Goal: Transaction & Acquisition: Purchase product/service

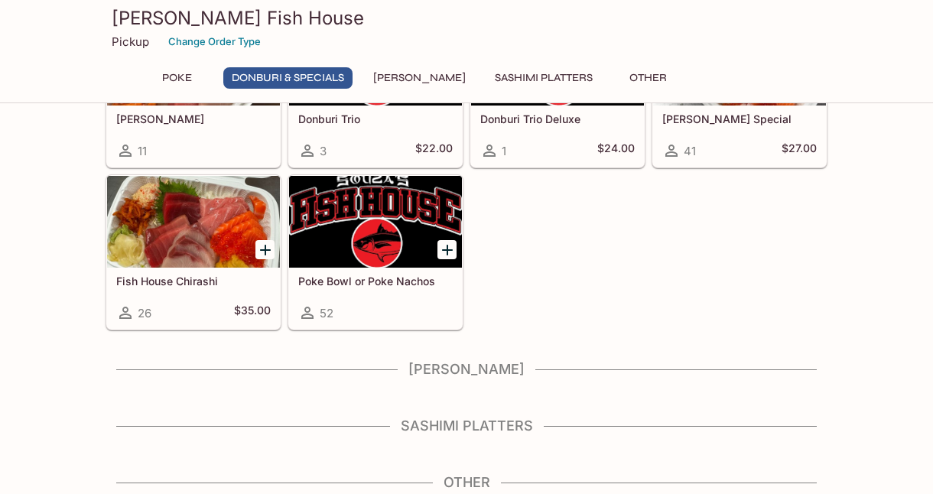
scroll to position [454, 0]
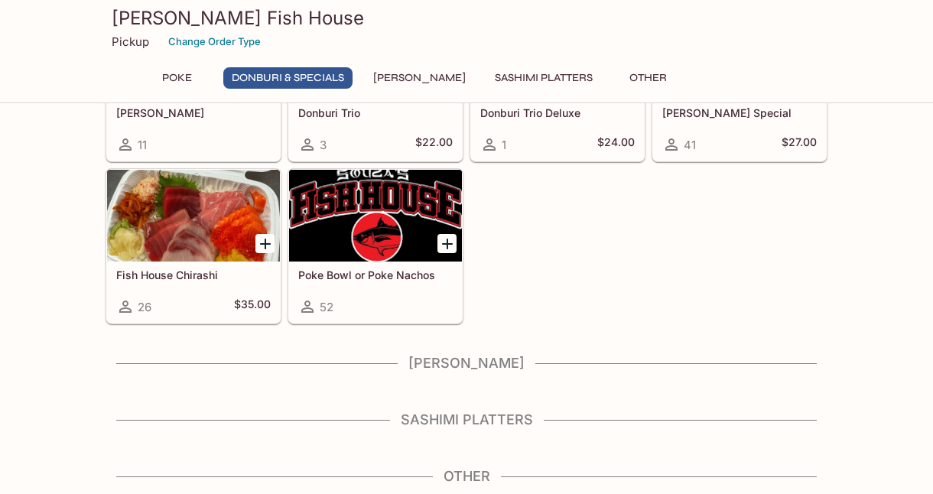
click at [467, 416] on h4 "Sashimi Platters" at bounding box center [467, 419] width 722 height 17
click at [451, 358] on h4 "[PERSON_NAME]" at bounding box center [467, 363] width 722 height 17
click at [444, 368] on h4 "[PERSON_NAME]" at bounding box center [467, 363] width 722 height 17
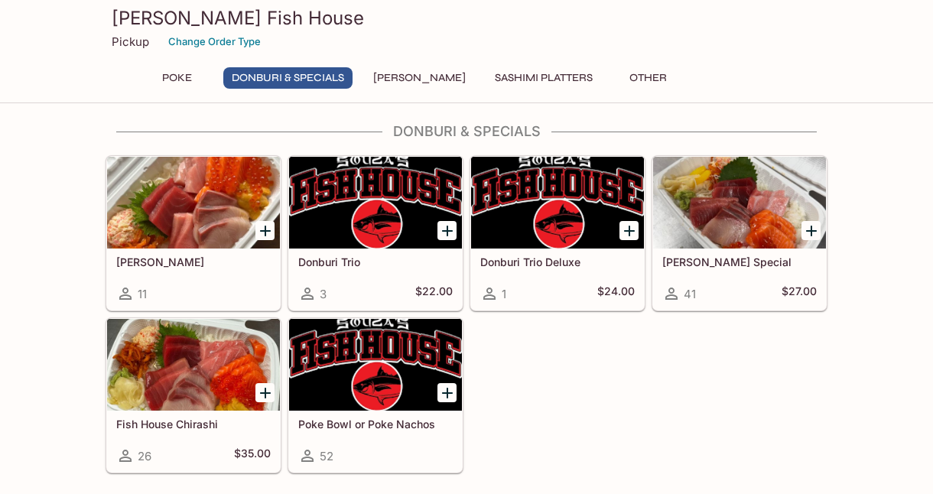
scroll to position [301, 0]
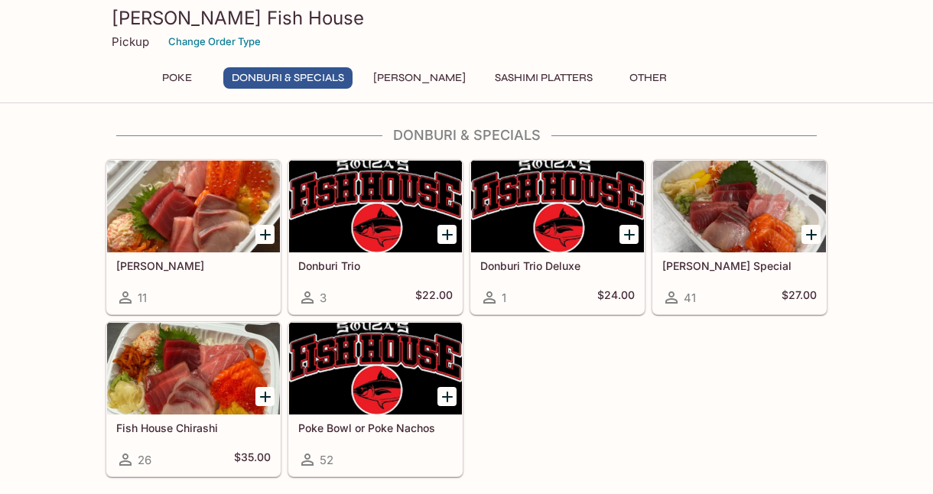
click at [466, 369] on div "[PERSON_NAME] 11 Donburi Trio 3 $22.00 Donburi Trio Deluxe 1 $24.00 [PERSON_NAM…" at bounding box center [463, 315] width 728 height 324
click at [394, 77] on button "[PERSON_NAME]" at bounding box center [419, 77] width 109 height 21
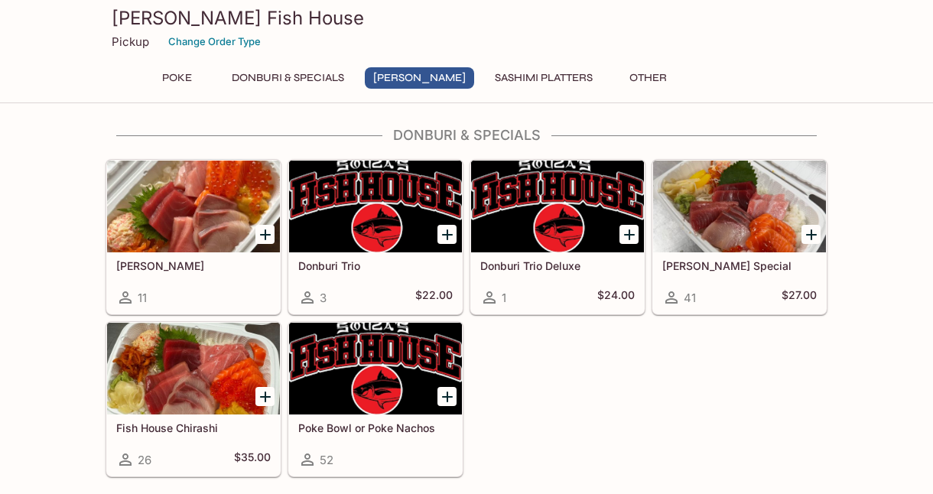
scroll to position [454, 0]
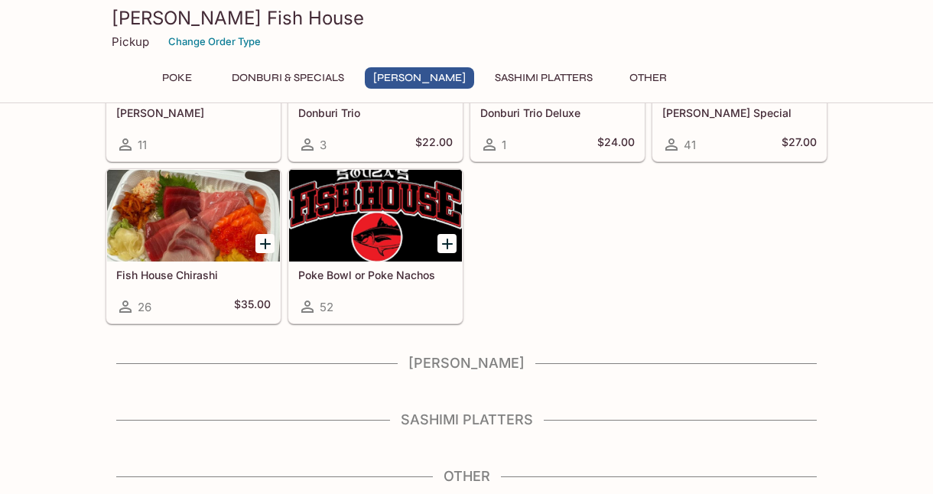
click at [394, 77] on button "[PERSON_NAME]" at bounding box center [419, 77] width 109 height 21
click at [533, 69] on button "Sashimi Platters" at bounding box center [543, 77] width 115 height 21
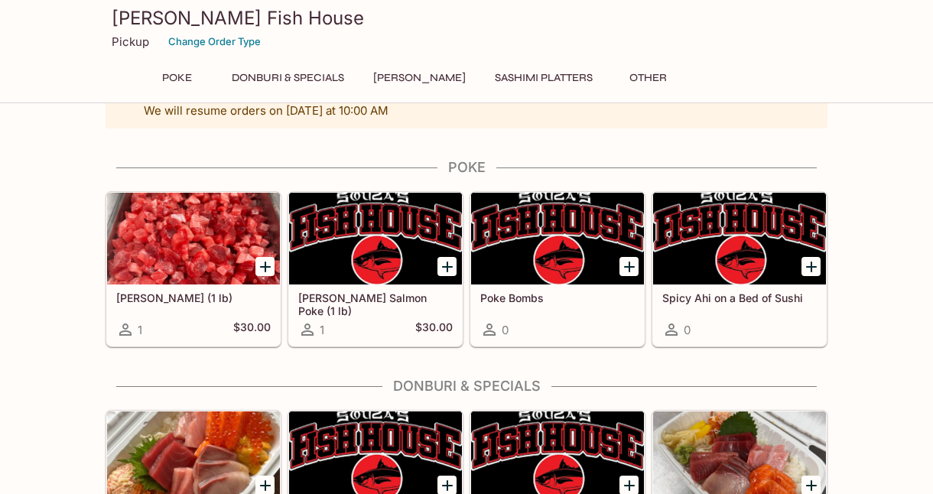
scroll to position [76, 0]
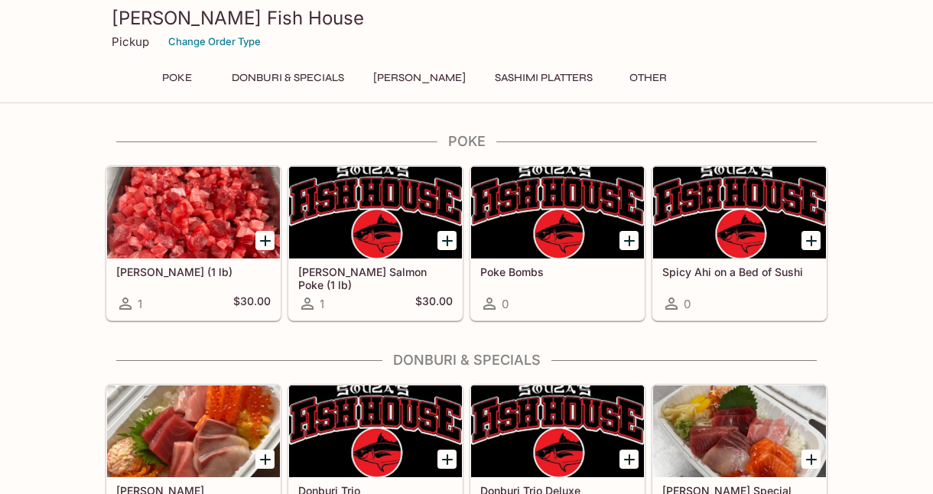
click at [196, 76] on button "Poke" at bounding box center [176, 77] width 69 height 21
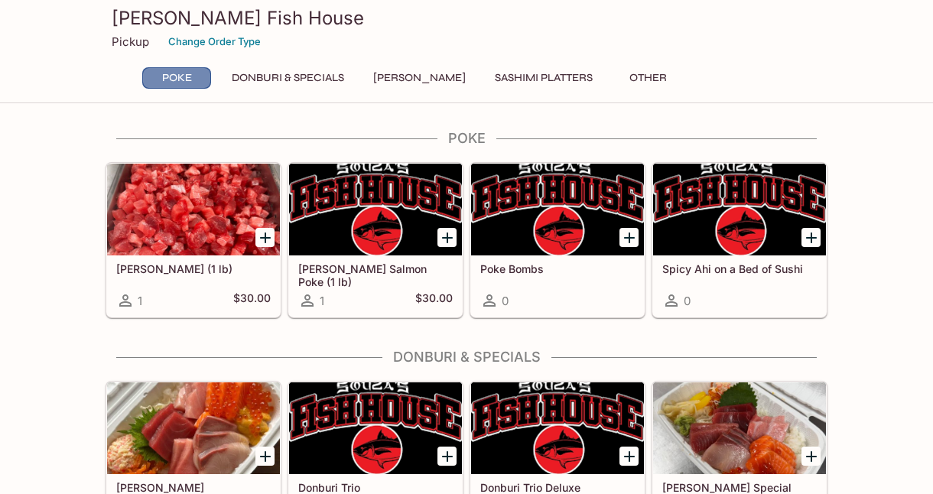
click at [190, 76] on button "Poke" at bounding box center [176, 77] width 69 height 21
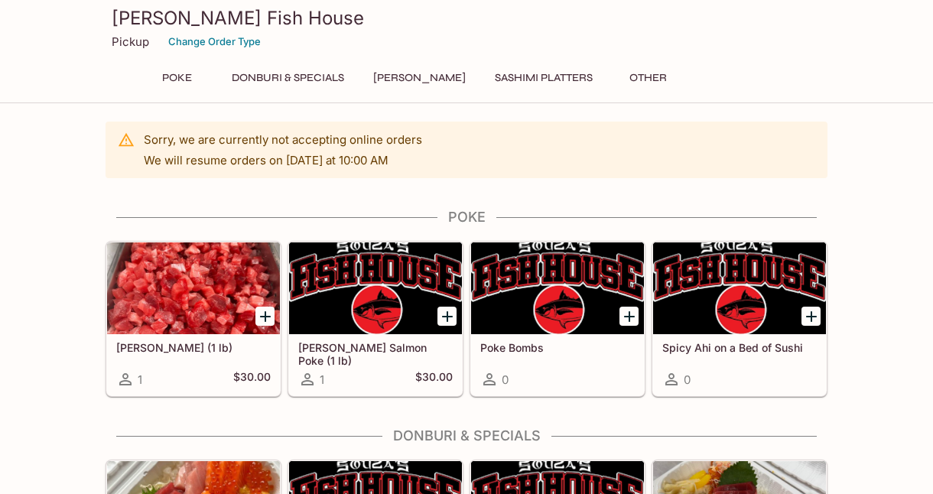
scroll to position [0, 0]
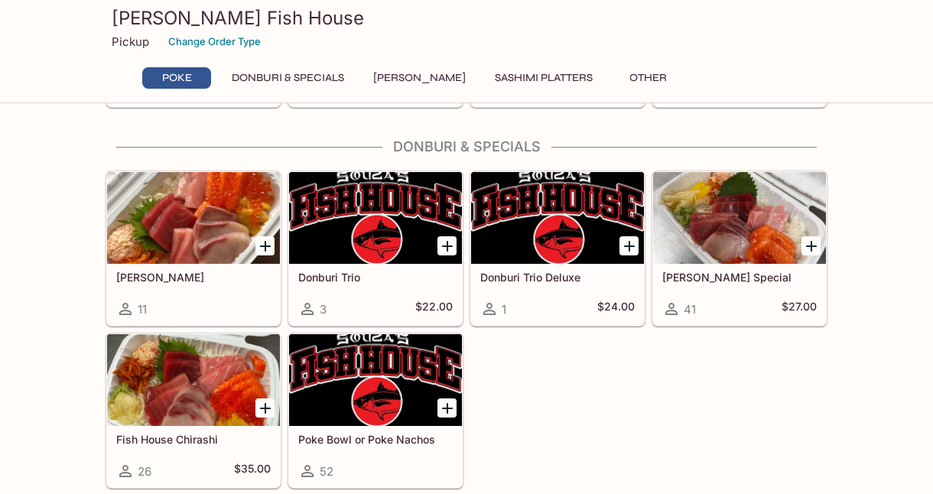
scroll to position [382, 0]
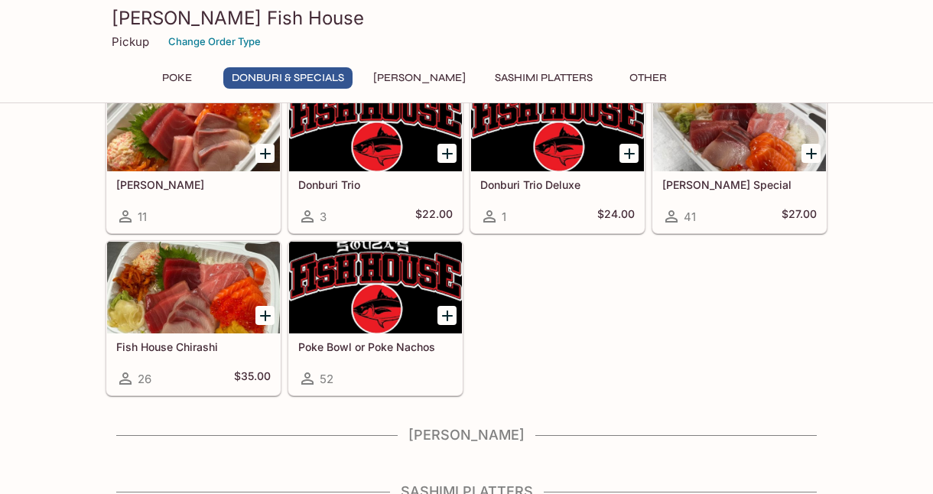
click at [726, 168] on div at bounding box center [739, 126] width 173 height 92
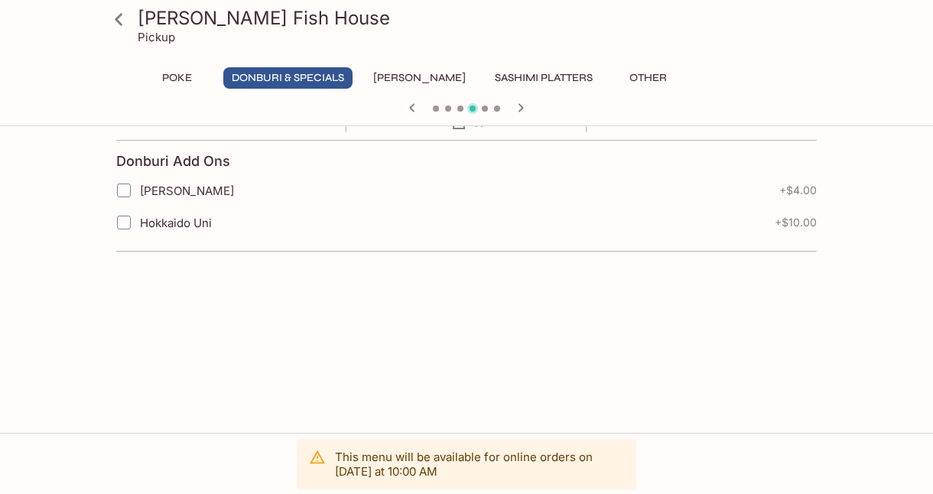
scroll to position [320, 0]
